Goal: Use online tool/utility: Utilize a website feature to perform a specific function

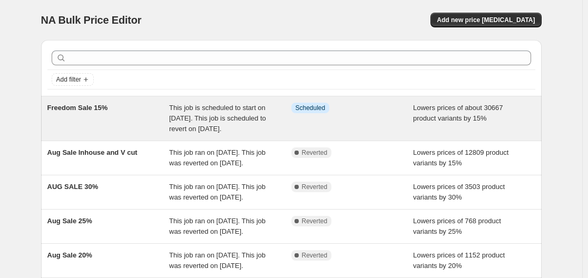
click at [426, 118] on span "Lowers prices of about 30667 product variants by 15%" at bounding box center [458, 113] width 90 height 18
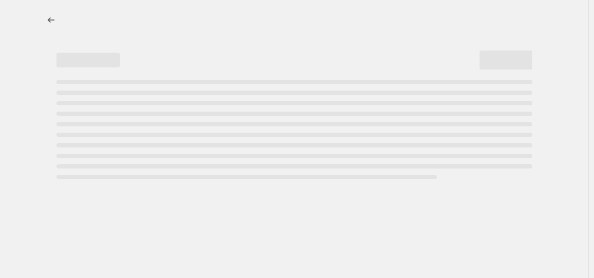
select select "percentage"
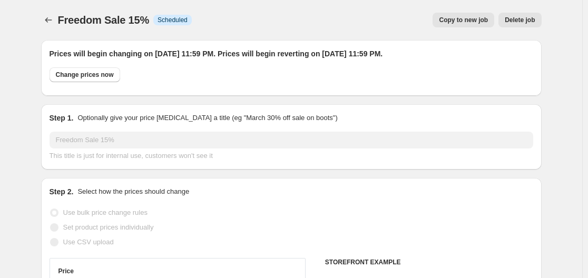
select select "collection"
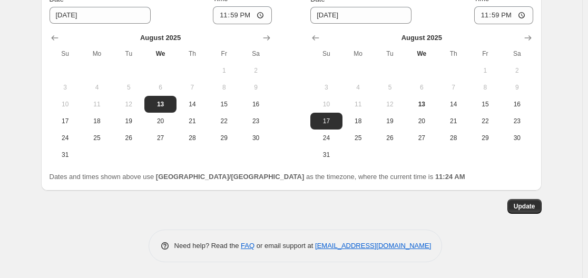
scroll to position [1068, 0]
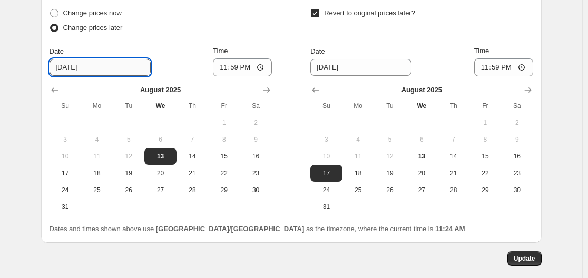
click at [71, 71] on input "8/13/2025" at bounding box center [100, 67] width 101 height 17
click at [96, 13] on span "Change prices now" at bounding box center [92, 13] width 59 height 8
click at [51, 9] on input "Change prices now" at bounding box center [50, 9] width 1 height 1
radio input "true"
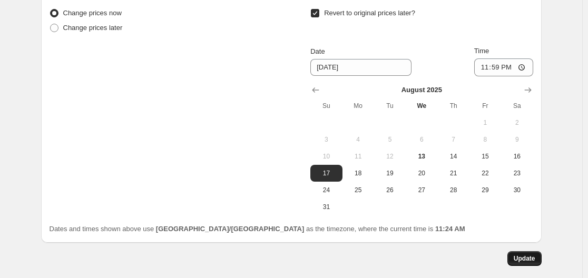
click at [532, 255] on button "Update" at bounding box center [525, 259] width 34 height 15
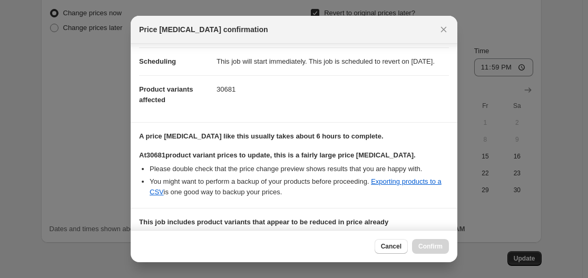
scroll to position [234, 0]
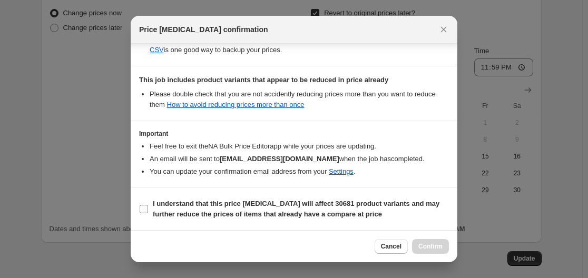
click at [273, 205] on b "I understand that this price change job will affect 30681 product variants and …" at bounding box center [296, 209] width 287 height 18
click at [148, 205] on input "I understand that this price change job will affect 30681 product variants and …" at bounding box center [144, 209] width 8 height 8
checkbox input "true"
click at [420, 242] on button "Confirm" at bounding box center [430, 246] width 37 height 15
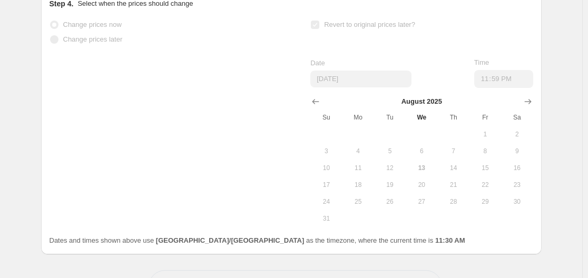
scroll to position [1095, 0]
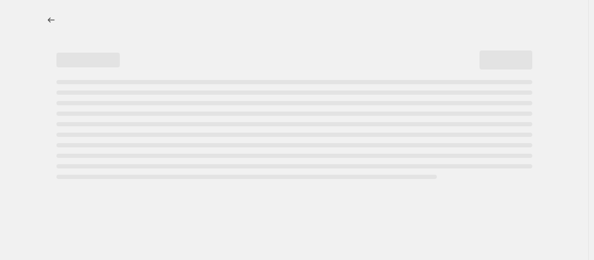
select select "percentage"
select select "collection"
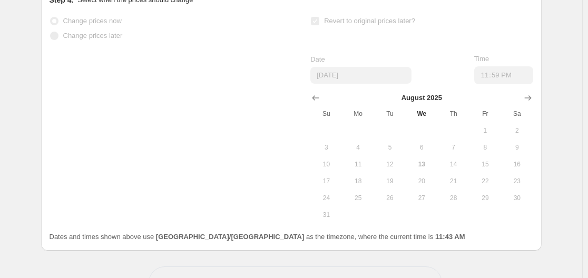
scroll to position [1145, 0]
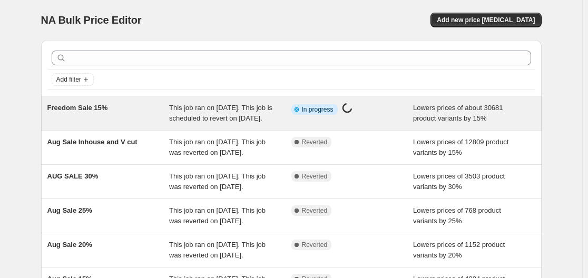
click at [311, 114] on span "Info Partially complete In progress" at bounding box center [315, 109] width 46 height 11
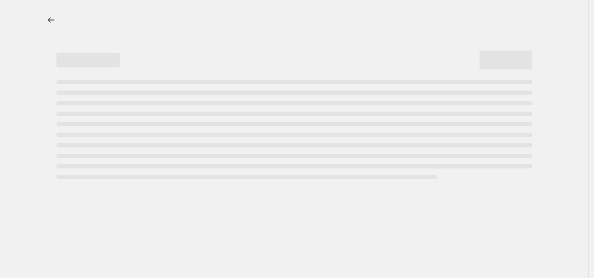
select select "percentage"
select select "collection"
